Goal: Task Accomplishment & Management: Manage account settings

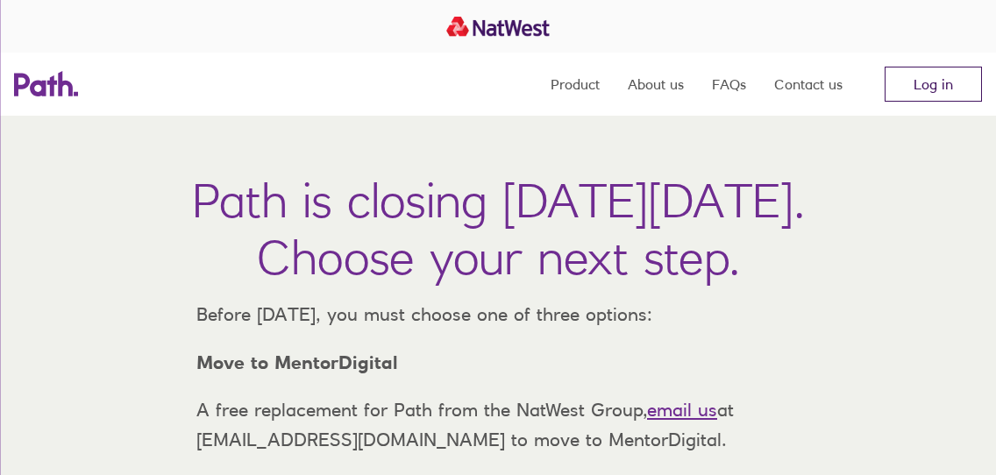
click at [924, 84] on link "Log in" at bounding box center [933, 84] width 97 height 35
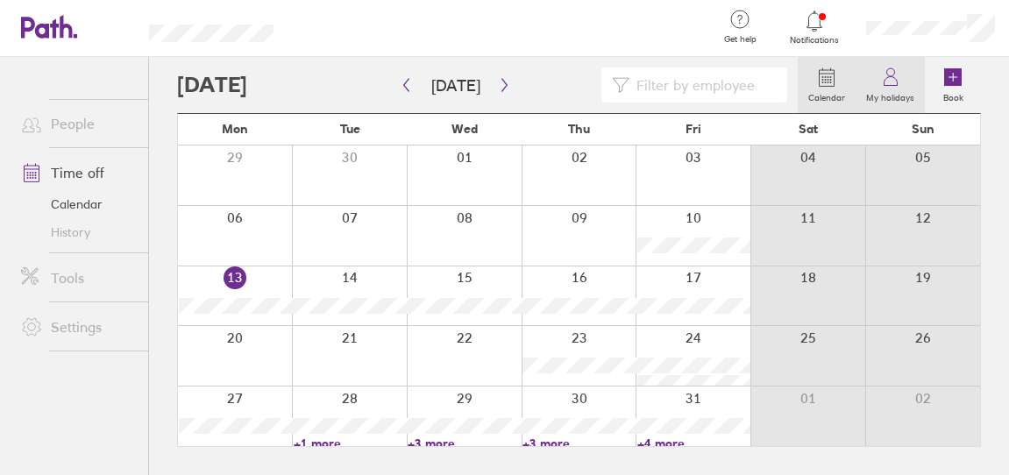
click at [896, 84] on icon at bounding box center [890, 77] width 21 height 21
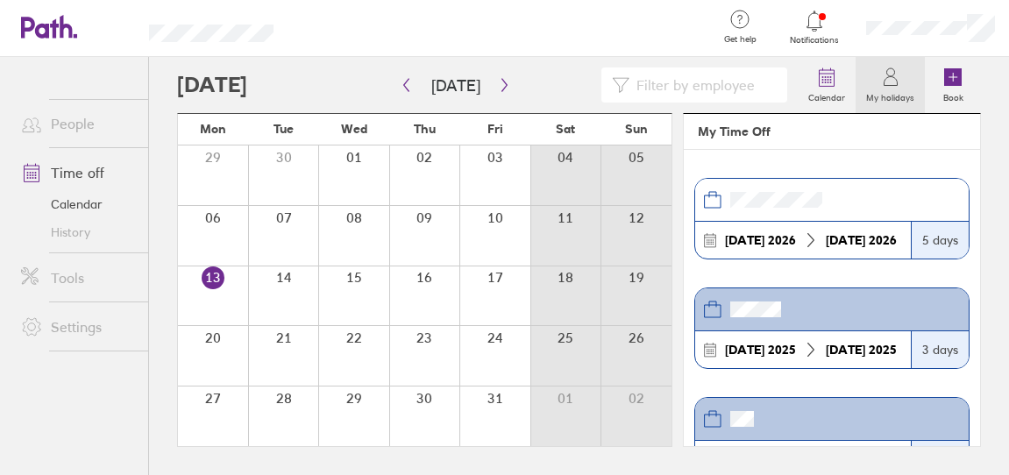
click at [827, 38] on span "Notifications" at bounding box center [814, 40] width 57 height 11
